Goal: Transaction & Acquisition: Purchase product/service

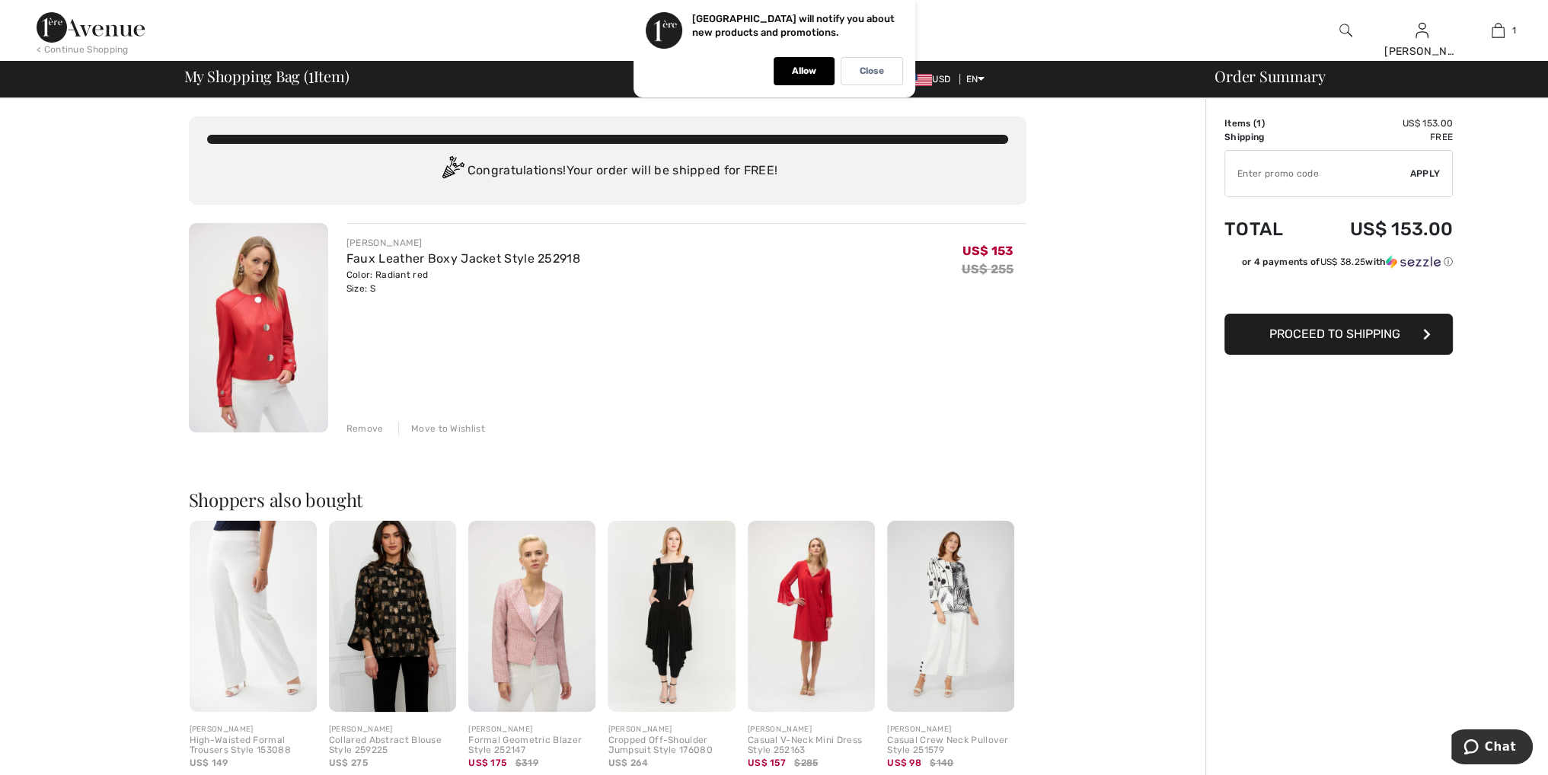
click at [1267, 177] on input "TEXT" at bounding box center [1317, 174] width 185 height 46
type input "NEW15"
click at [1421, 174] on span "Apply" at bounding box center [1426, 174] width 30 height 14
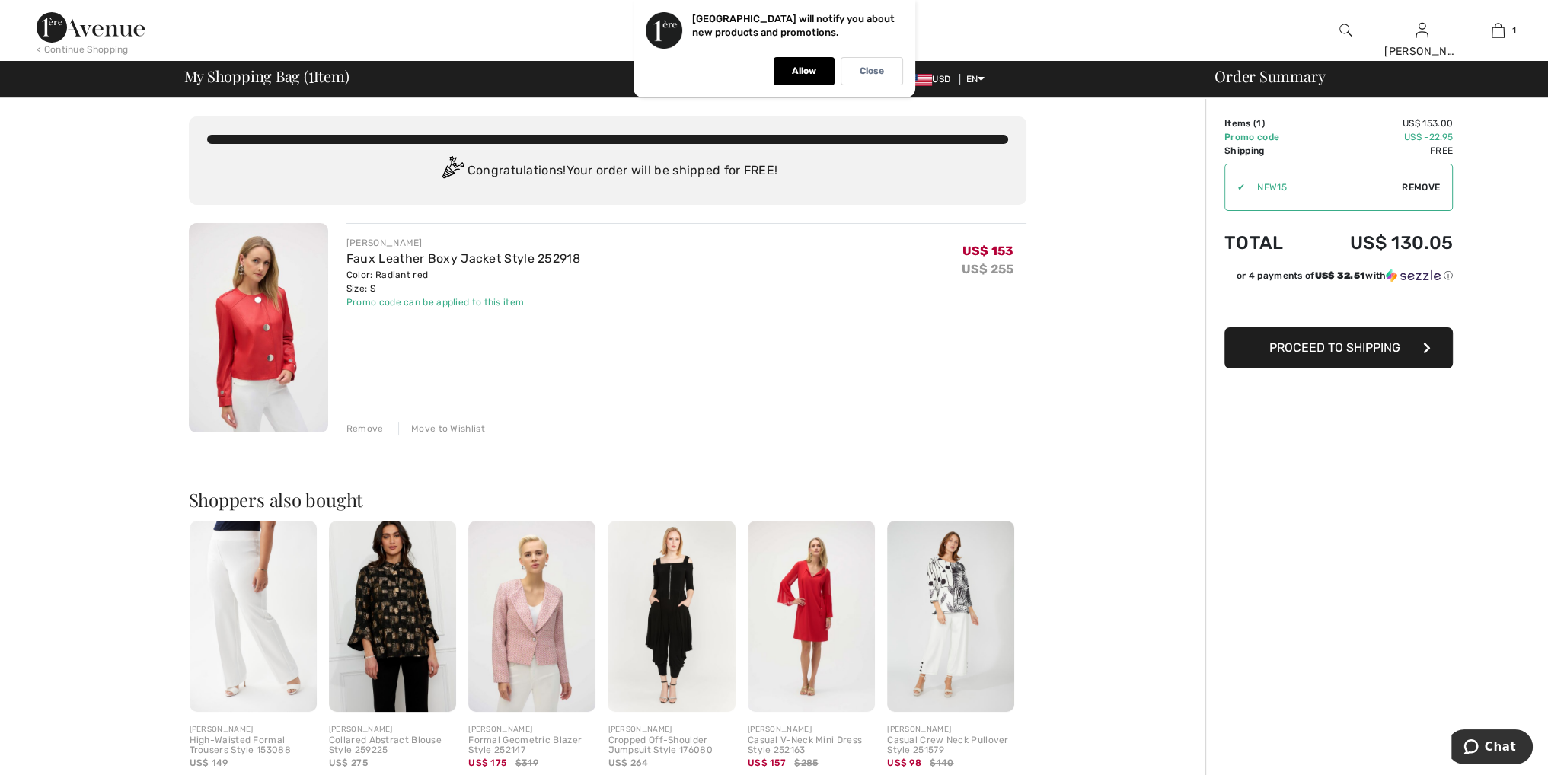
click at [535, 609] on img at bounding box center [531, 616] width 127 height 191
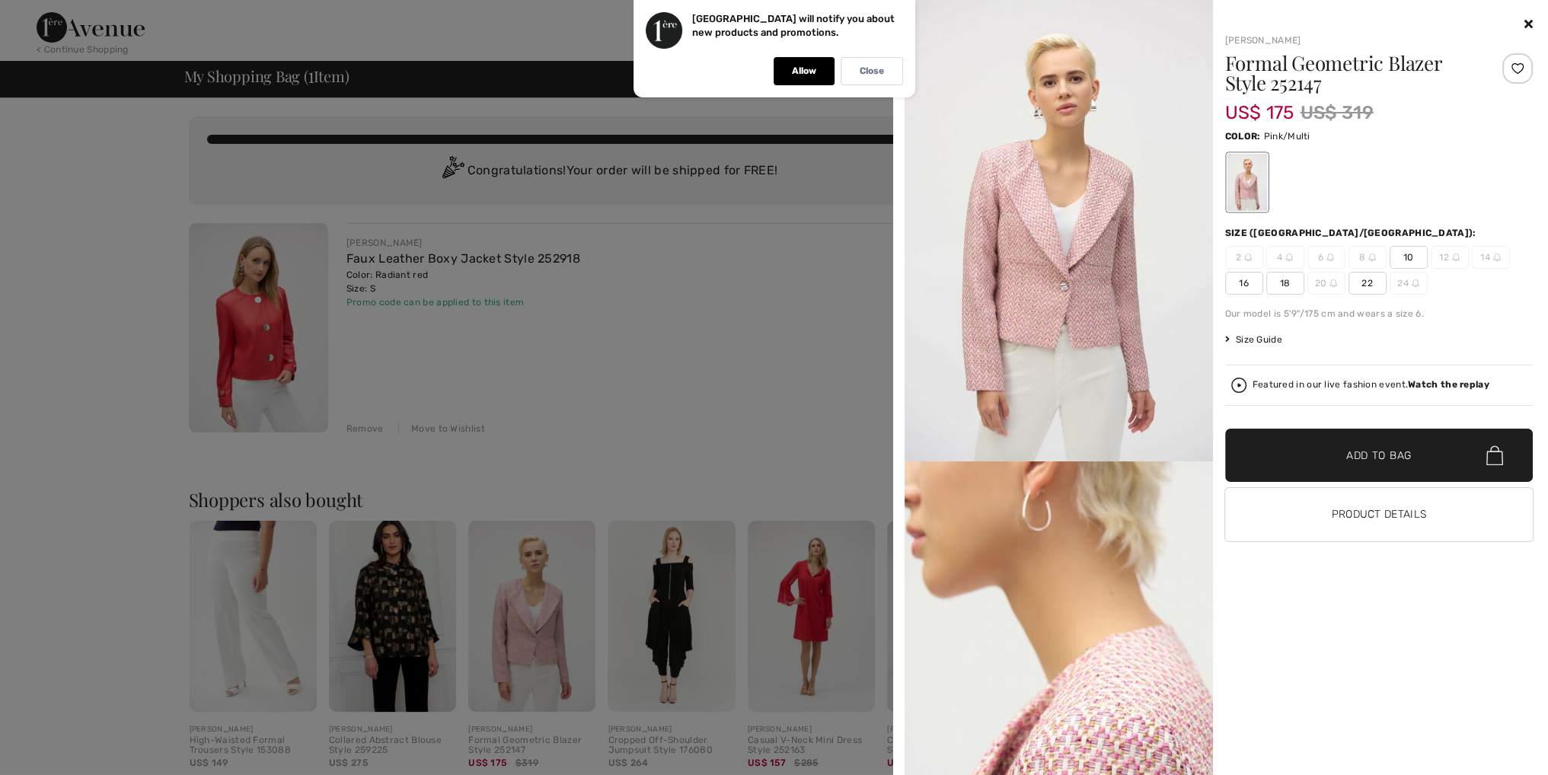
click at [1062, 254] on img at bounding box center [1059, 231] width 308 height 462
click at [1120, 226] on img at bounding box center [1059, 231] width 308 height 462
click at [1121, 227] on img at bounding box center [1059, 231] width 308 height 462
click at [805, 71] on p "Allow" at bounding box center [804, 70] width 24 height 11
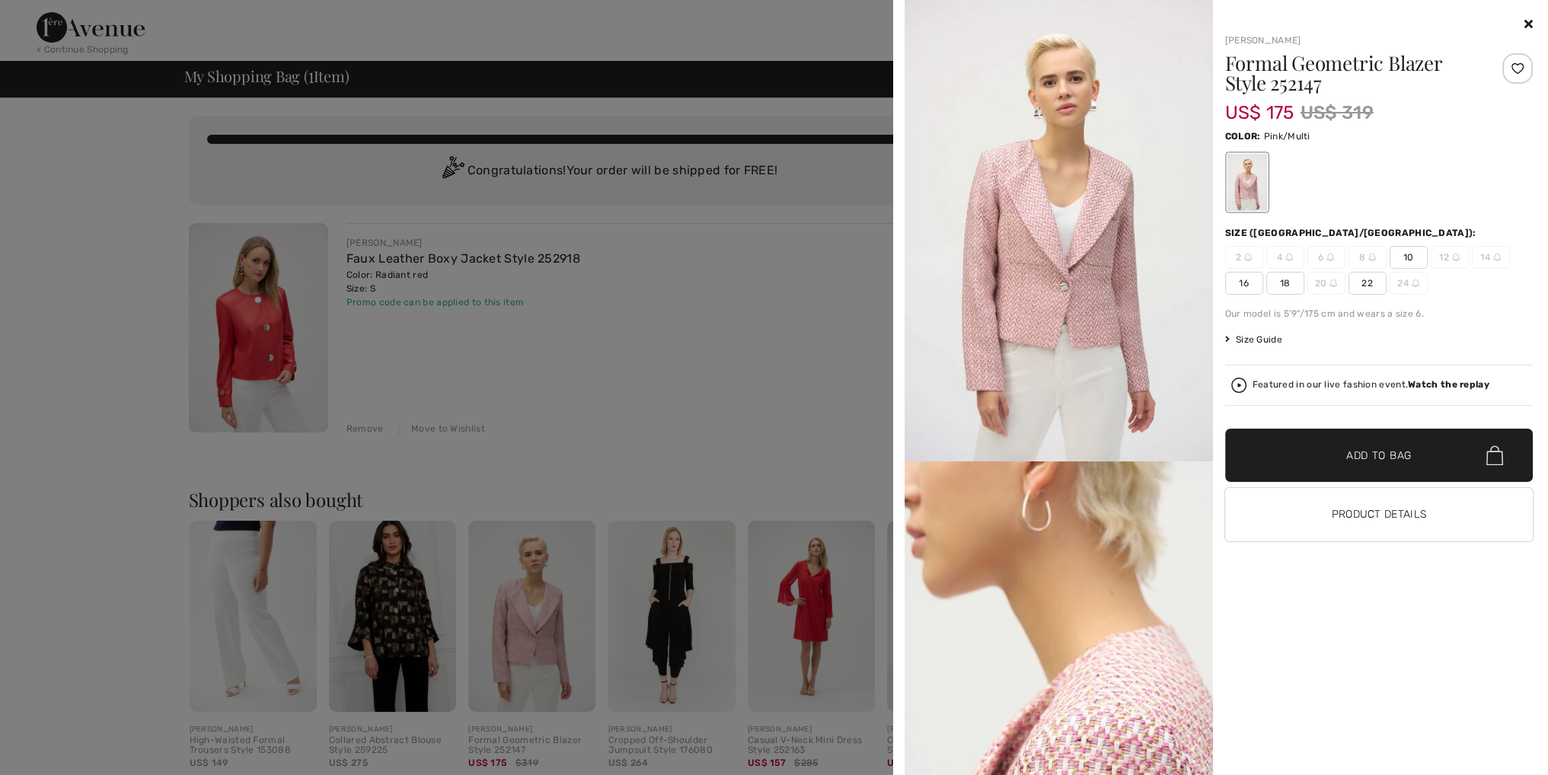
click at [1531, 24] on icon at bounding box center [1529, 24] width 8 height 12
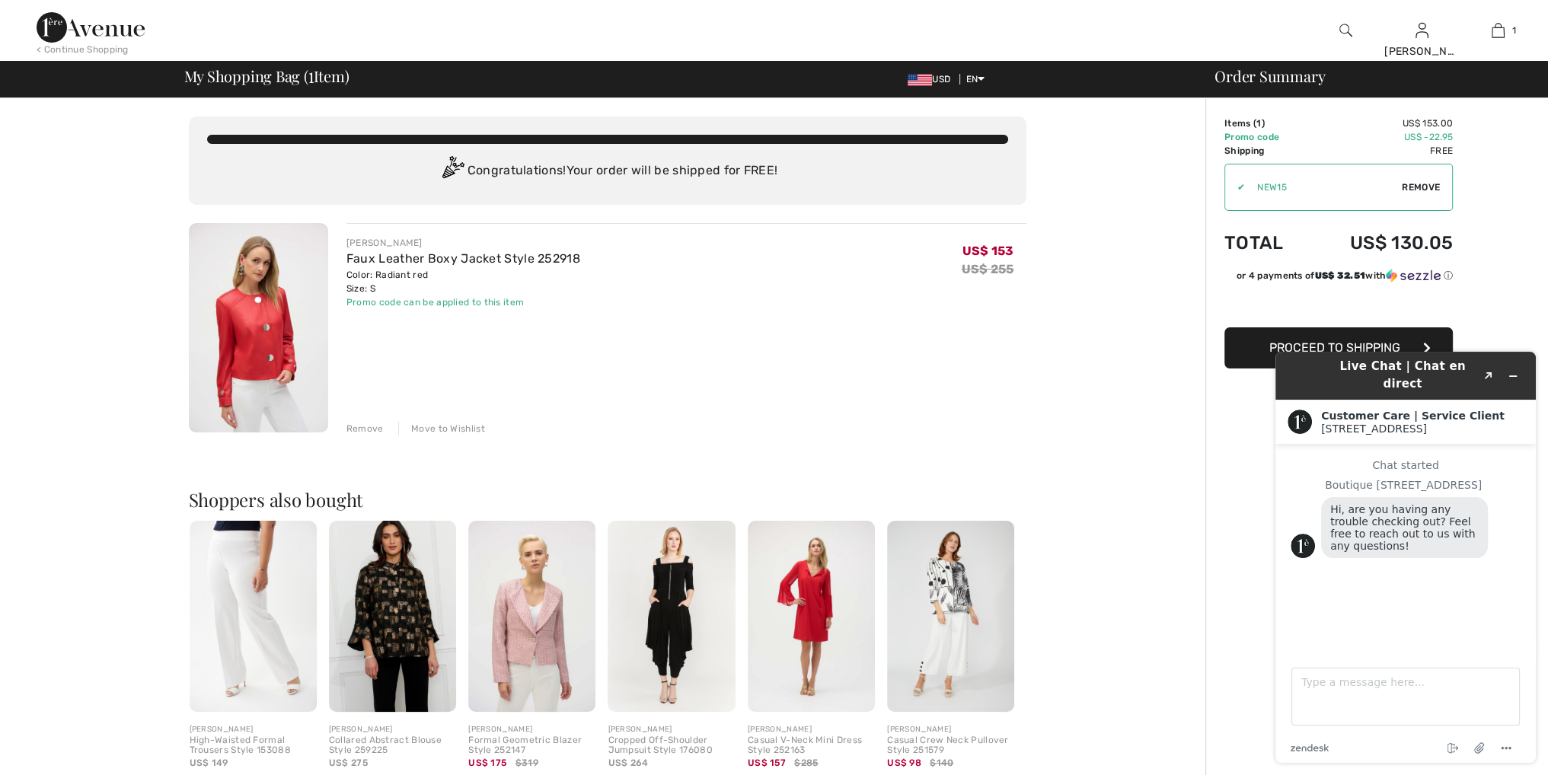
click at [1345, 27] on img at bounding box center [1346, 30] width 13 height 18
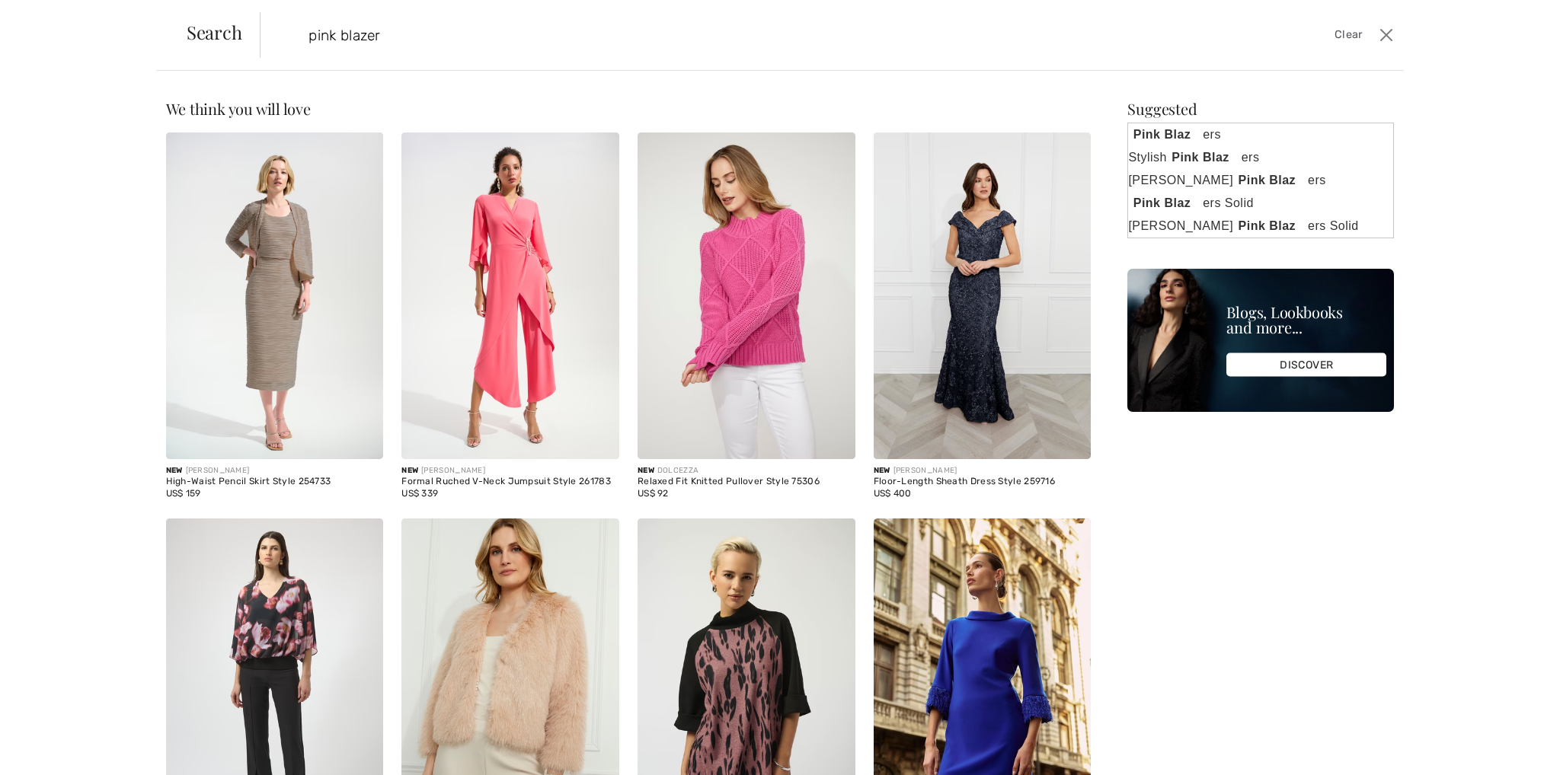
type input "pink blazer"
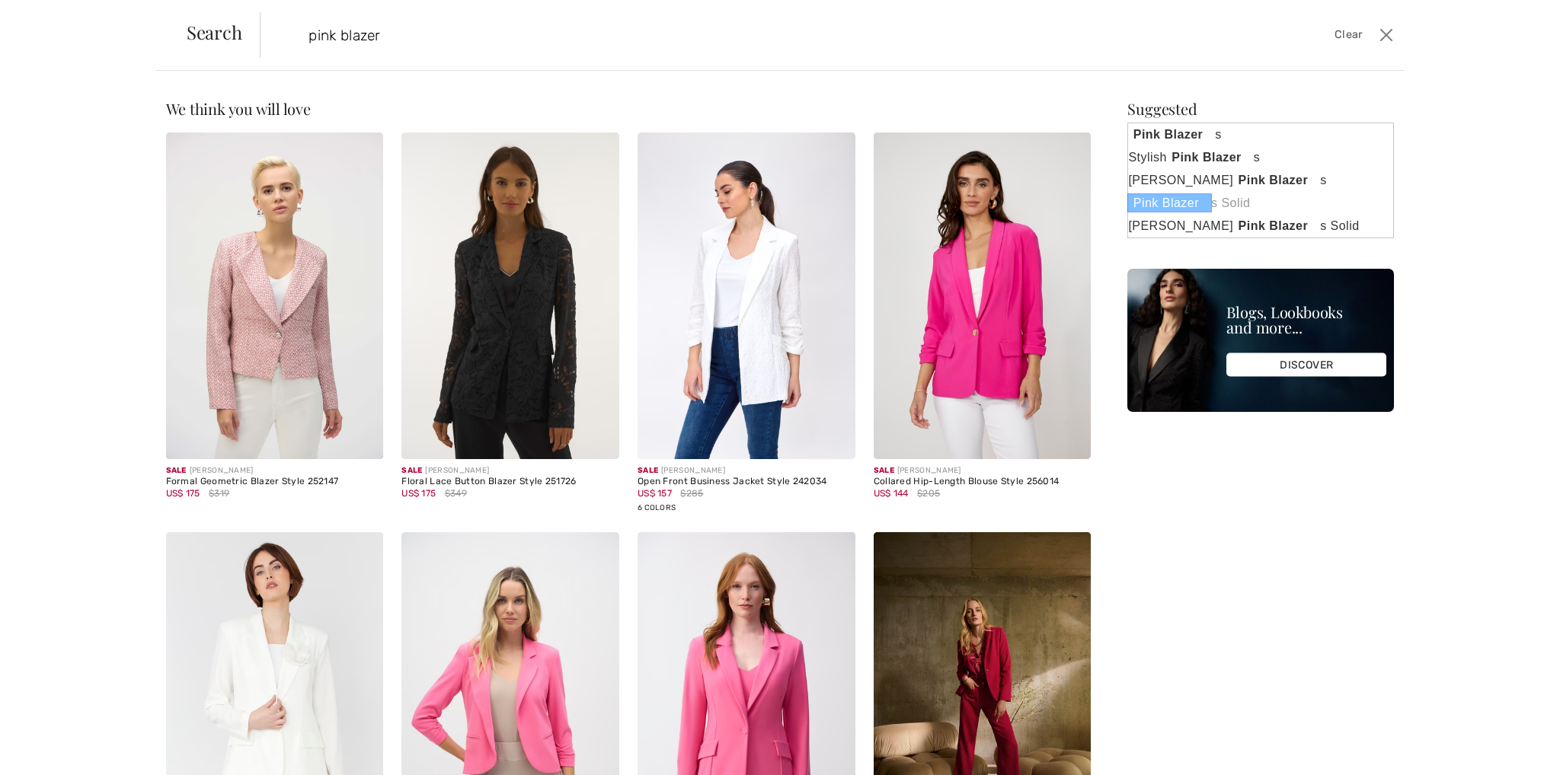
click at [1161, 202] on strong "Pink Blazer" at bounding box center [1169, 202] width 85 height 19
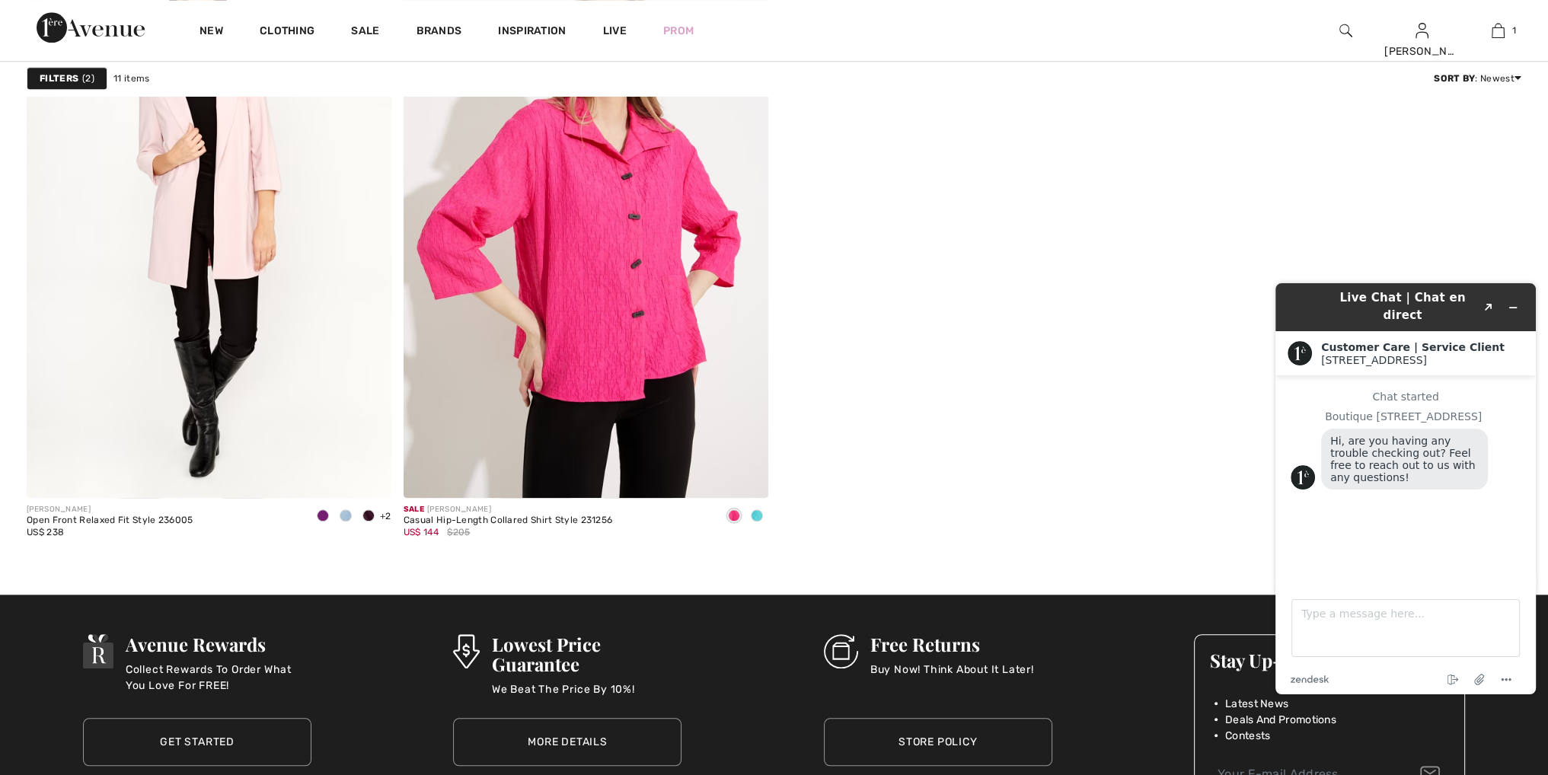
scroll to position [2133, 0]
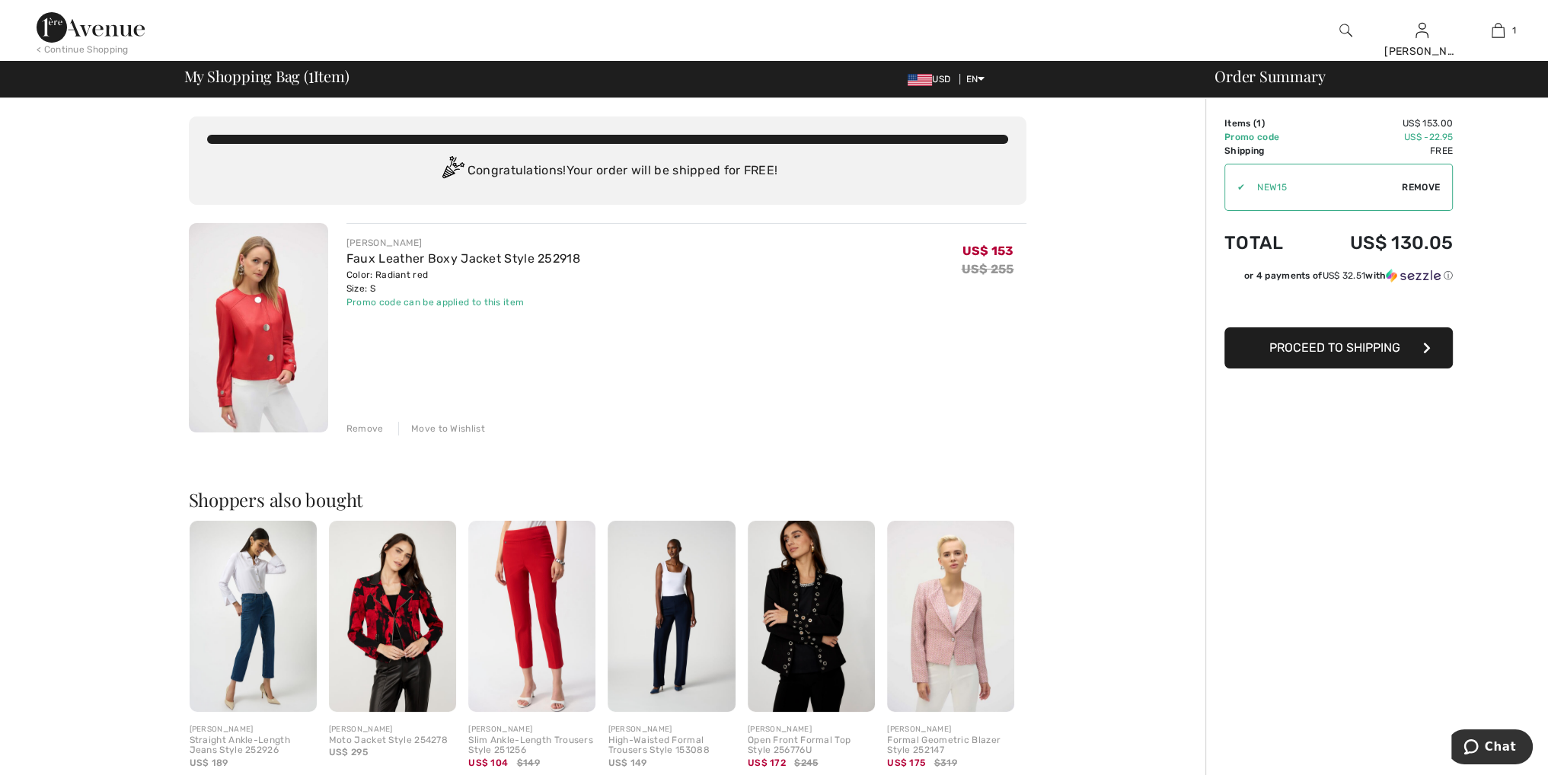
click at [1251, 356] on button "Proceed to Shipping" at bounding box center [1339, 347] width 228 height 41
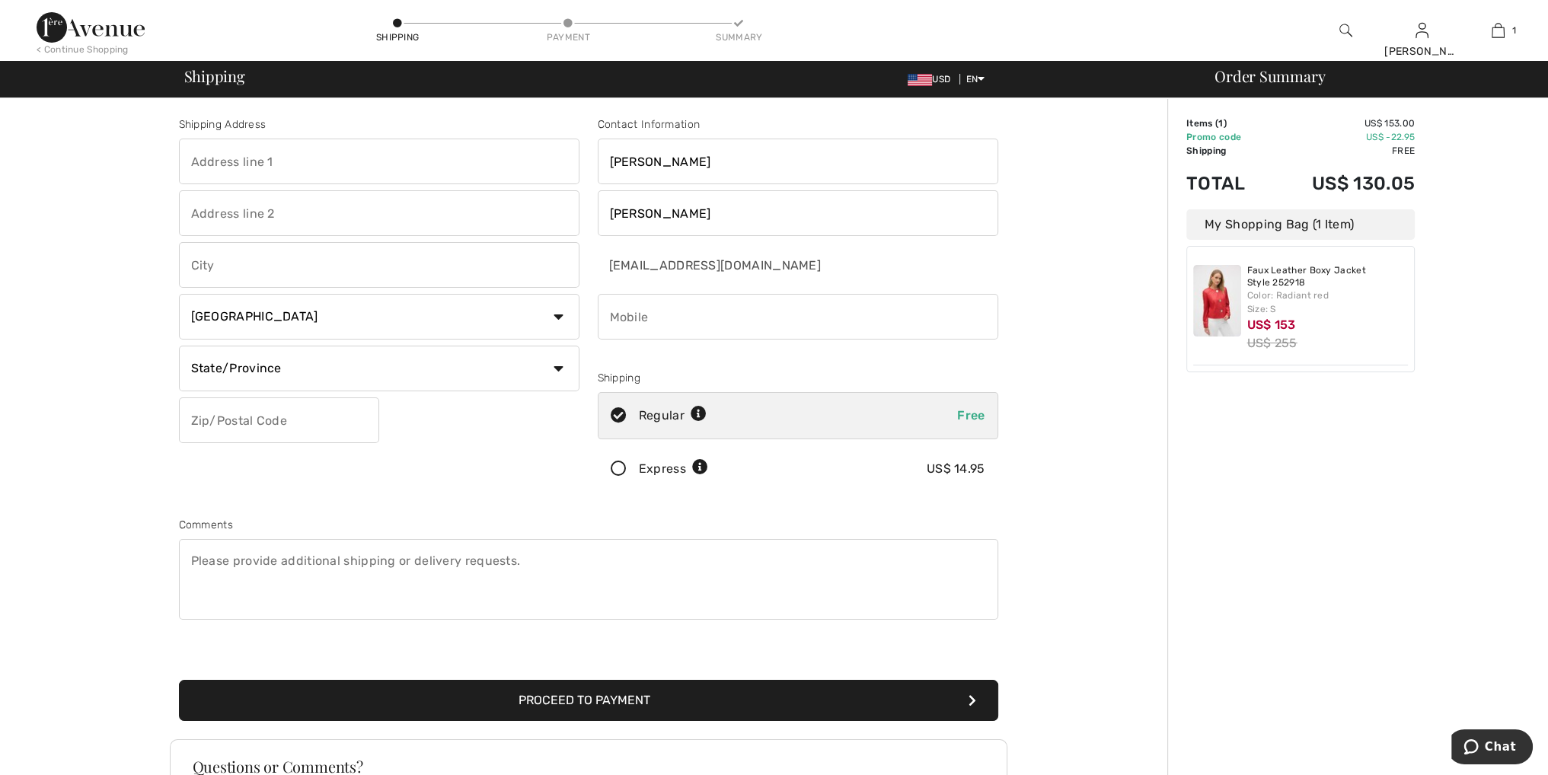
click at [326, 171] on input "text" at bounding box center [379, 162] width 401 height 46
type input "[STREET_ADDRESS]"
type input "[GEOGRAPHIC_DATA]"
select select "US"
select select "NY"
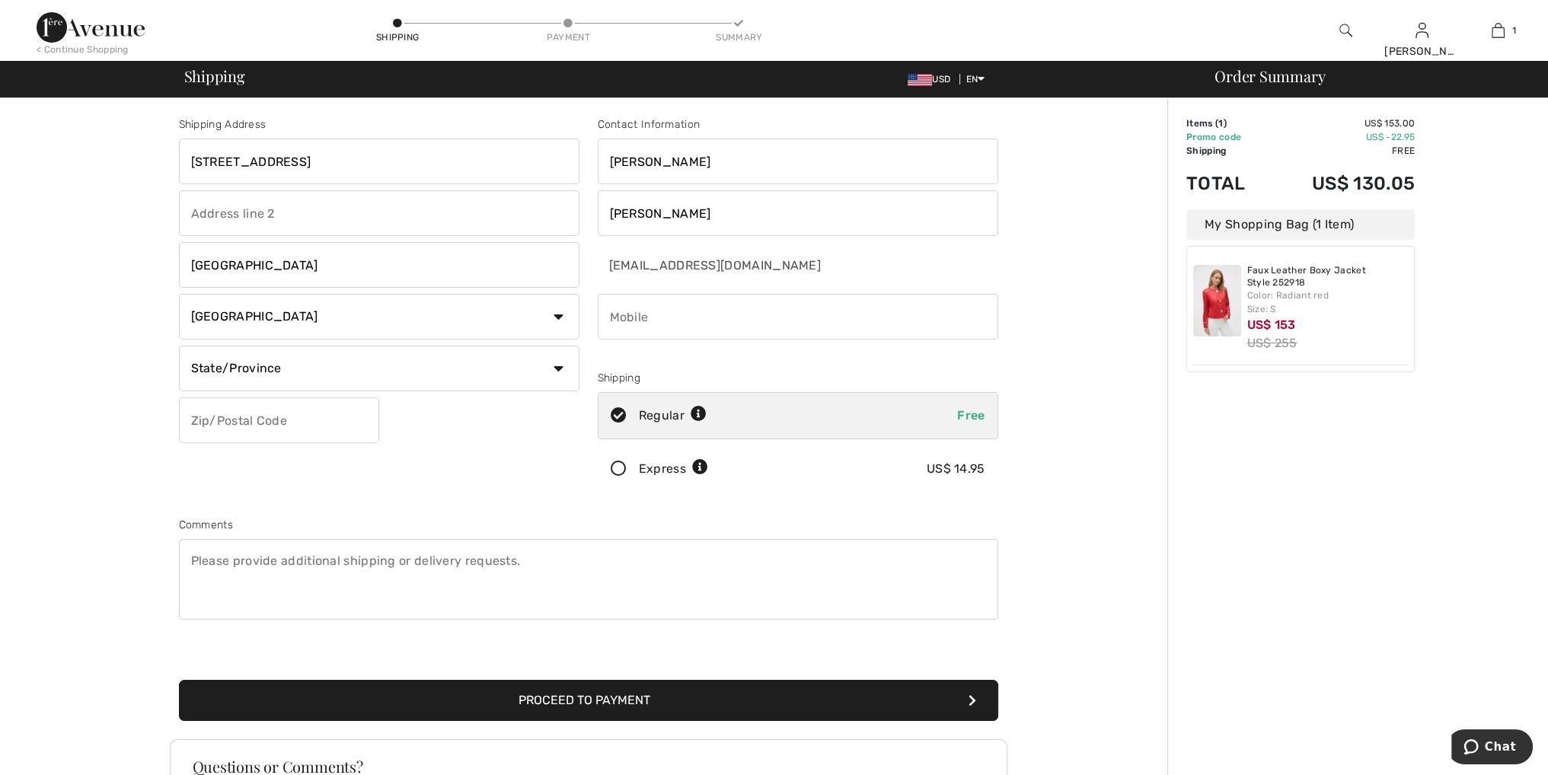
type input "11101"
type input "9176264327"
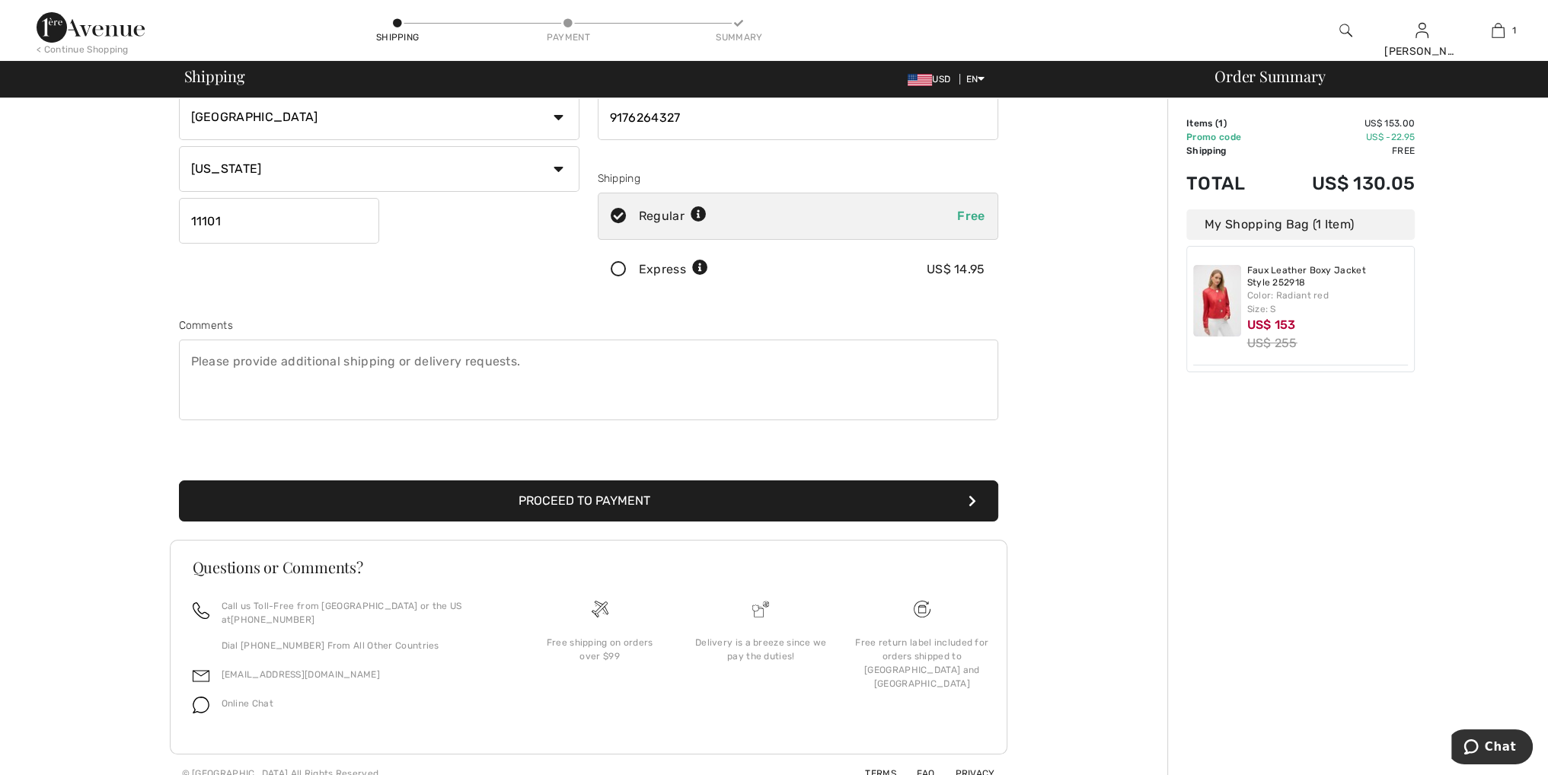
scroll to position [201, 0]
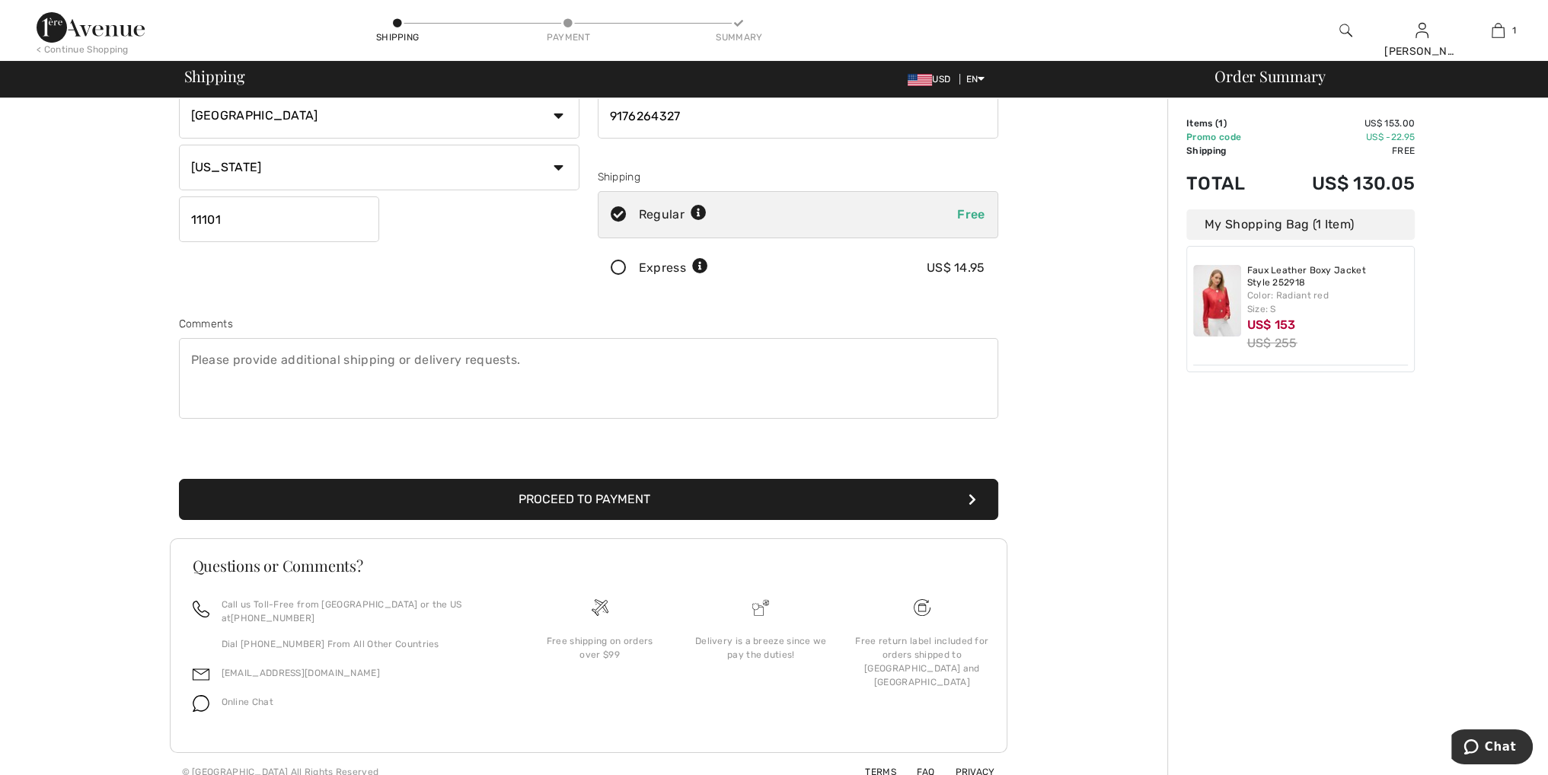
click at [607, 497] on button "Proceed to Payment" at bounding box center [589, 499] width 820 height 41
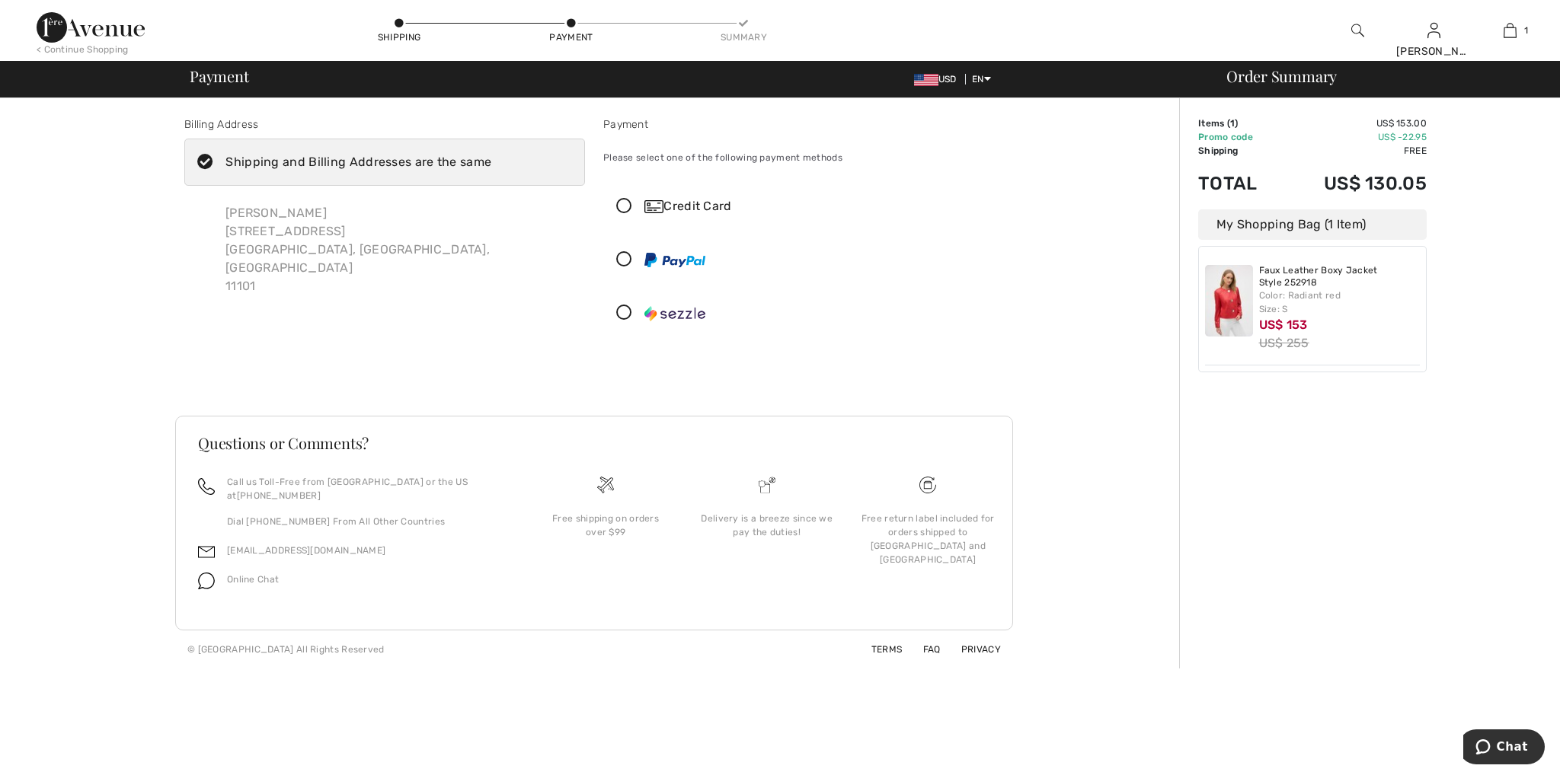
click at [625, 211] on icon at bounding box center [624, 207] width 40 height 16
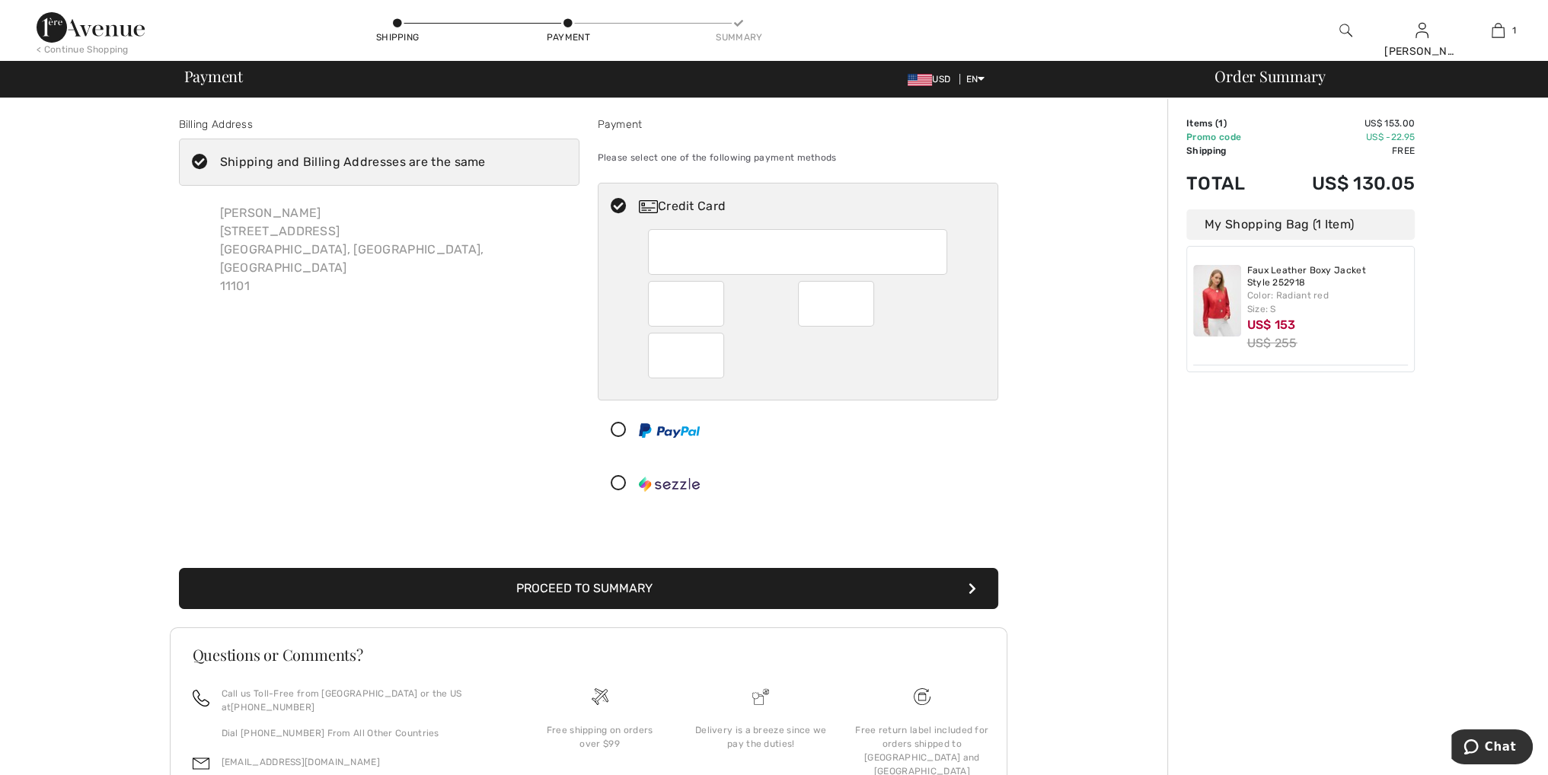
click at [652, 587] on button "Proceed to Summary" at bounding box center [589, 588] width 820 height 41
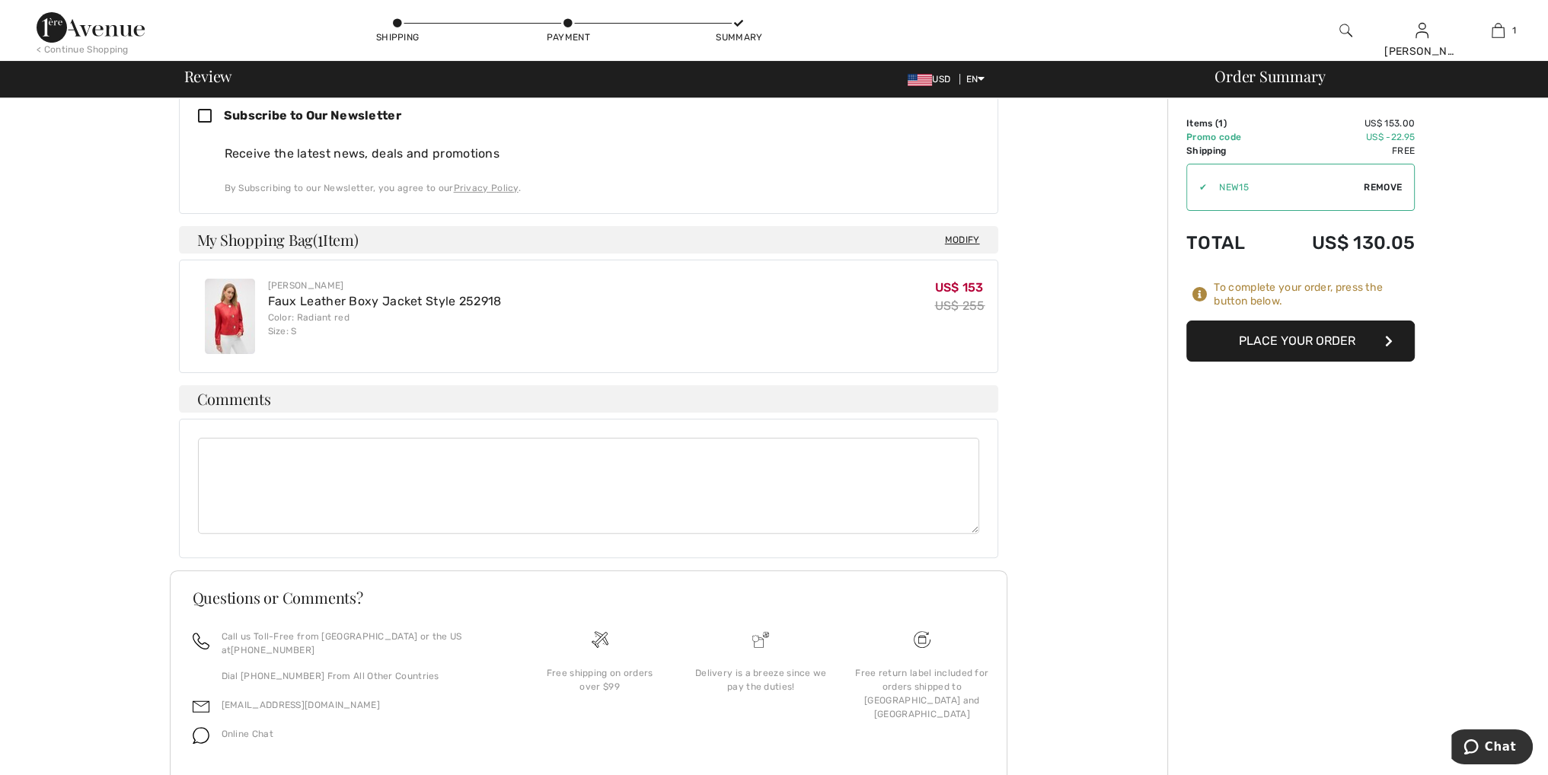
scroll to position [472, 0]
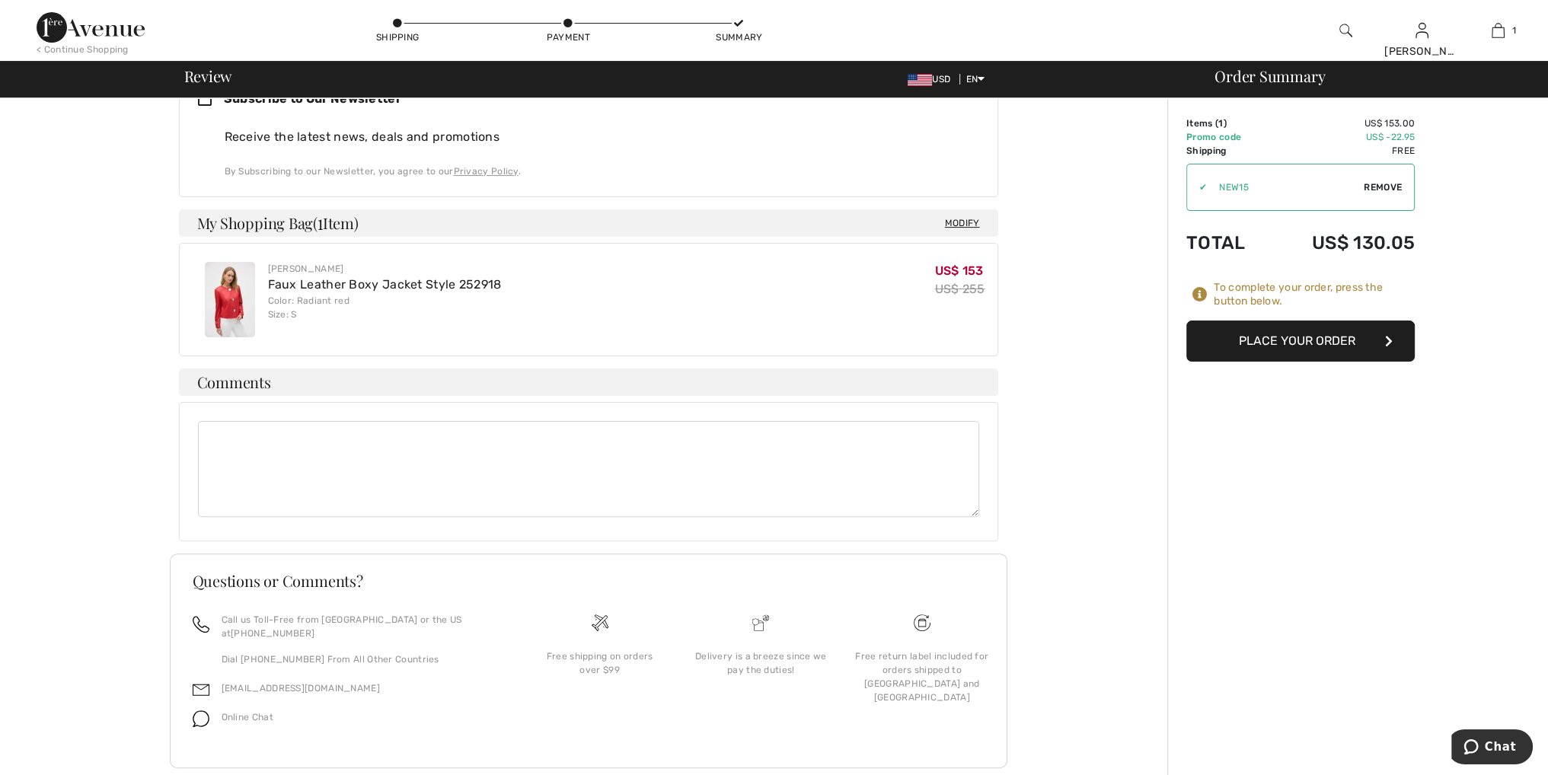
click at [1335, 351] on button "Place Your Order" at bounding box center [1301, 341] width 228 height 41
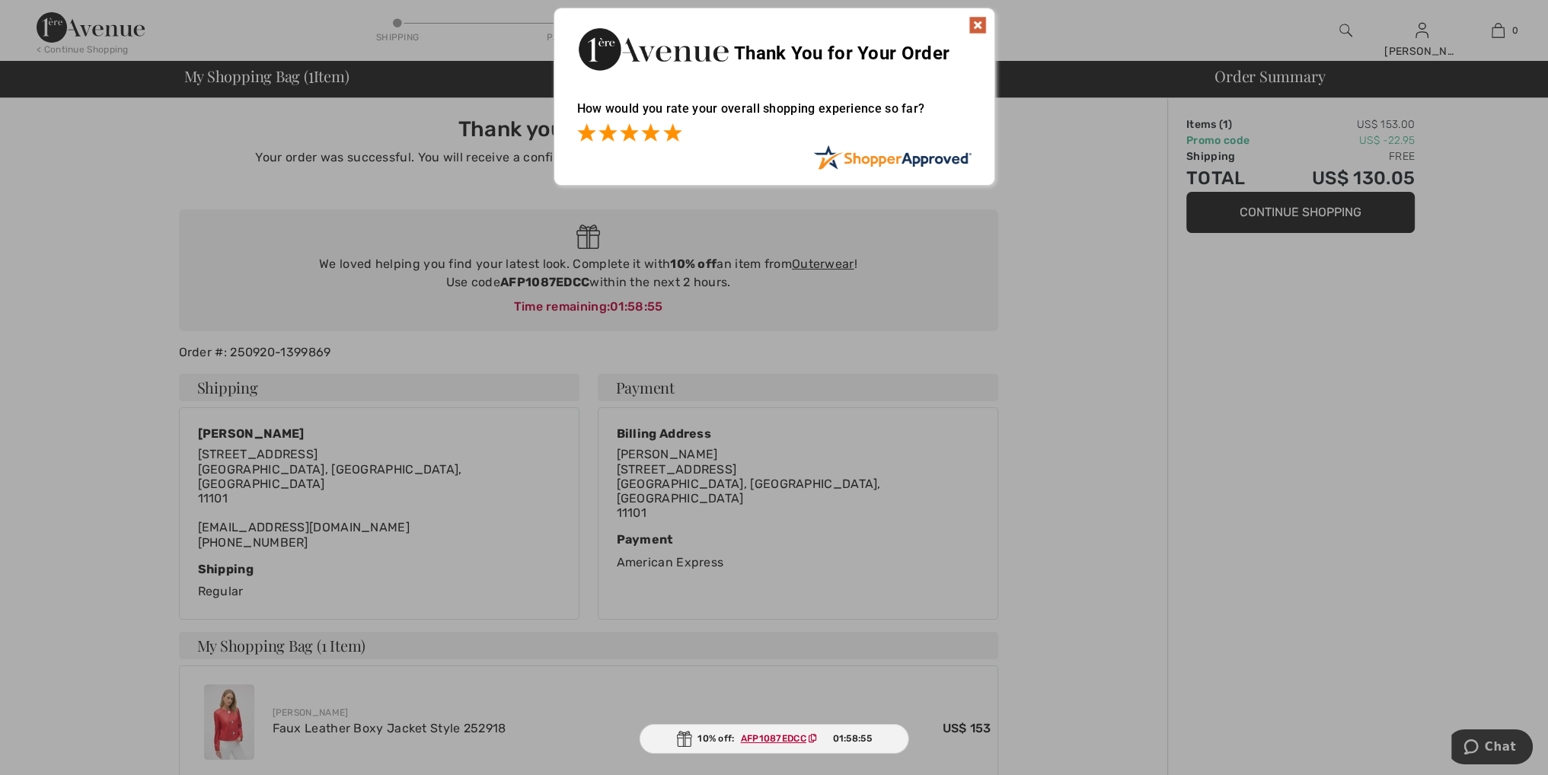
click at [672, 133] on span at bounding box center [672, 132] width 18 height 18
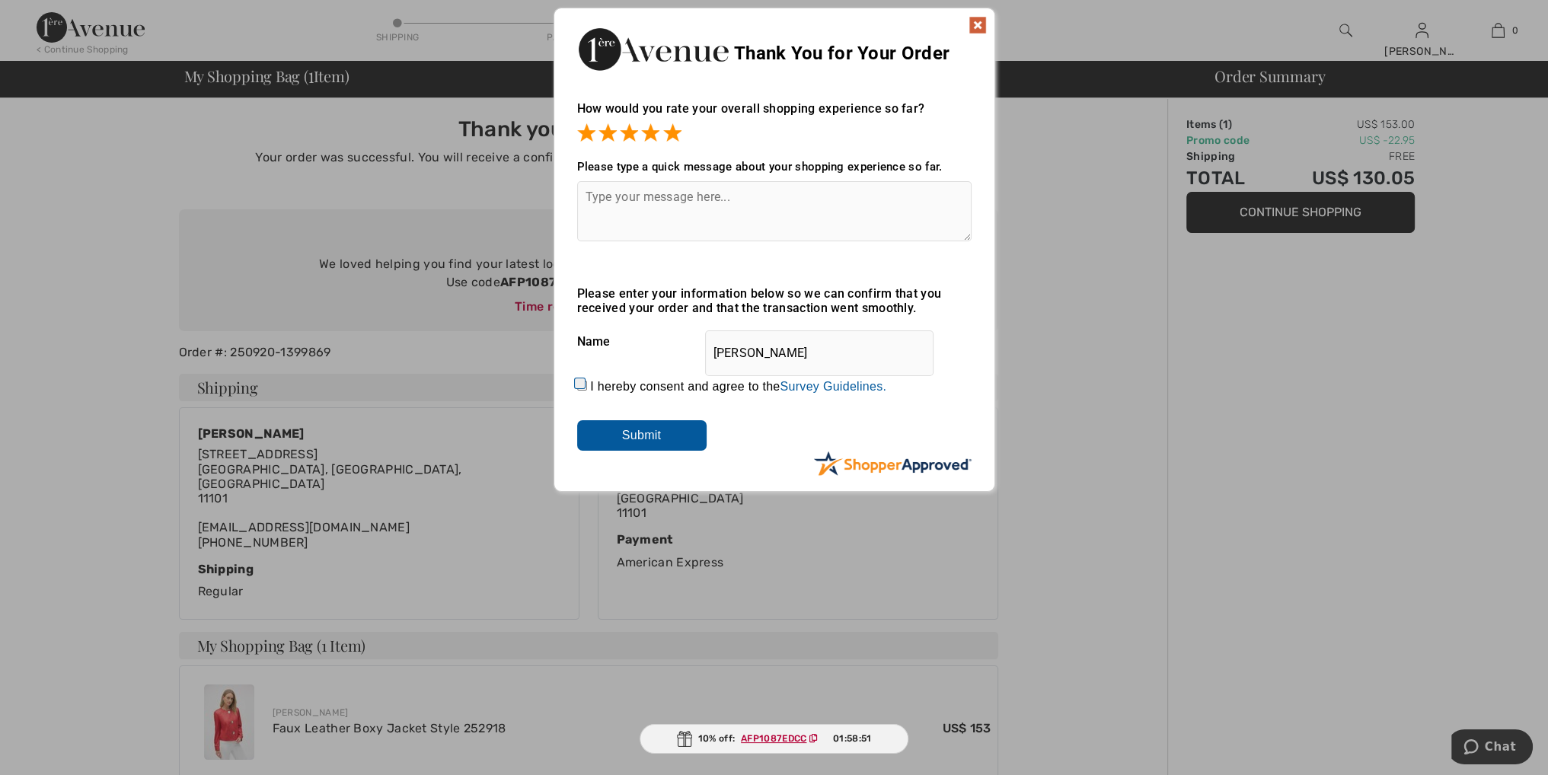
click at [971, 23] on img at bounding box center [978, 25] width 18 height 18
